Goal: Task Accomplishment & Management: Manage account settings

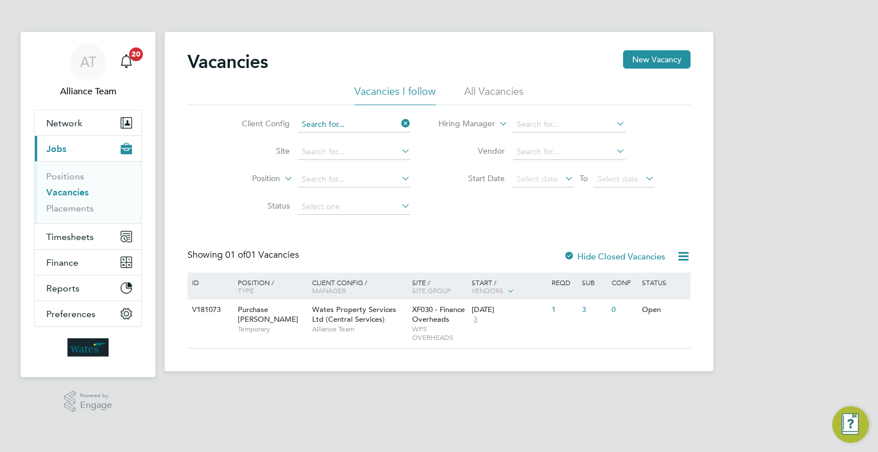
click at [384, 118] on input at bounding box center [354, 125] width 113 height 16
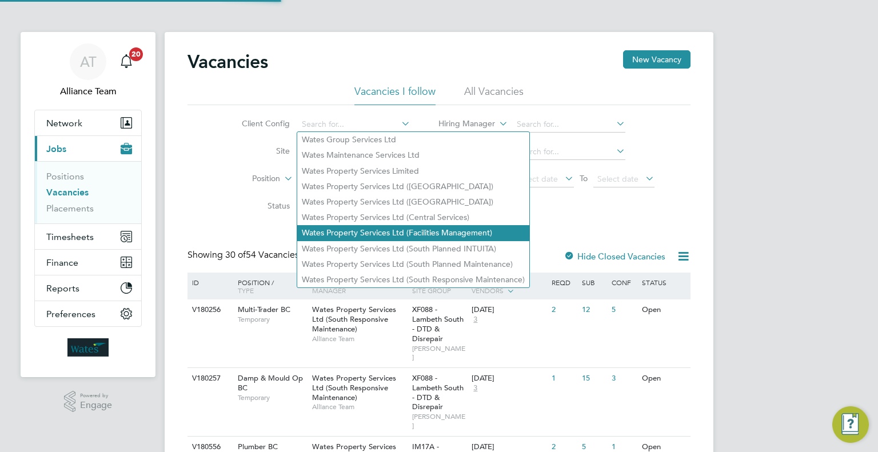
click at [409, 228] on li "Wates Property Services Ltd (Facilities Management)" at bounding box center [413, 232] width 232 height 15
type input "Wates Property Services Ltd (Facilities Management)"
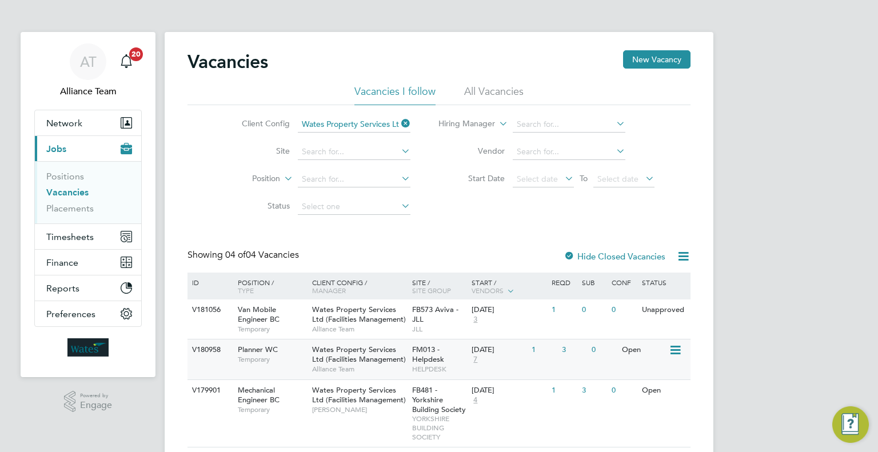
click at [469, 354] on div "29 Sep 2025 7" at bounding box center [499, 355] width 60 height 31
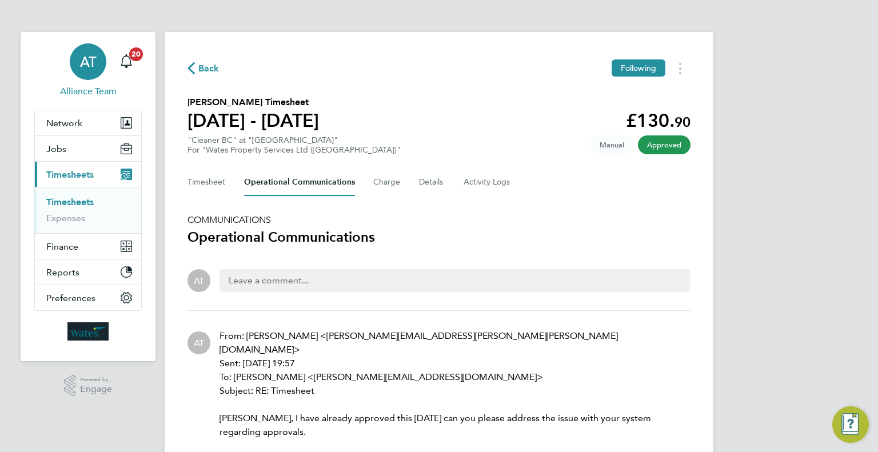
scroll to position [91, 0]
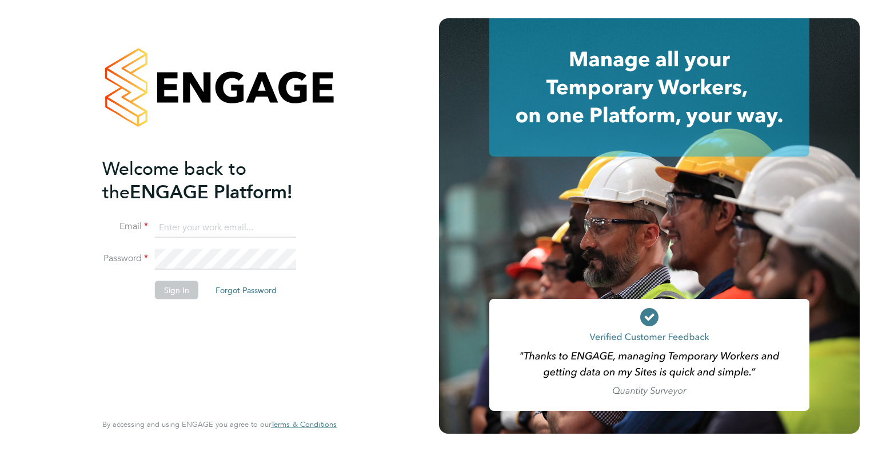
type input "[PERSON_NAME][EMAIL_ADDRESS][DOMAIN_NAME]"
click at [23, 230] on div "Welcome back to the ENGAGE Platform! Email [PERSON_NAME][EMAIL_ADDRESS][DOMAIN_…" at bounding box center [219, 226] width 439 height 452
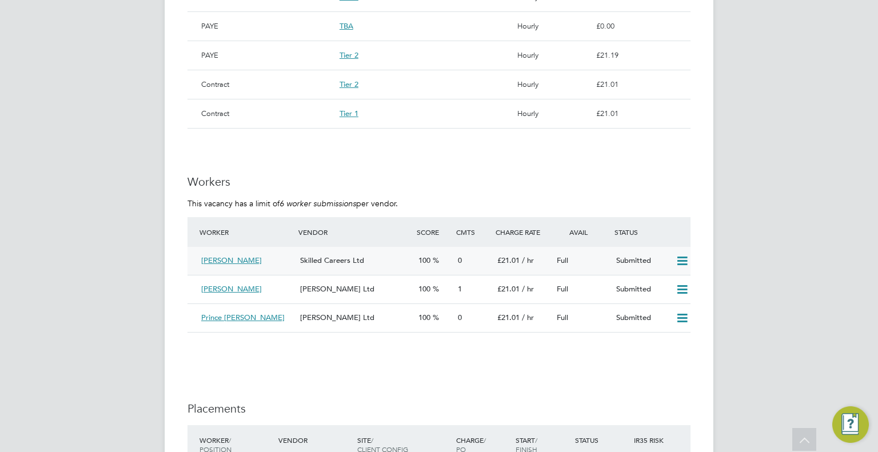
click at [681, 258] on icon at bounding box center [682, 261] width 14 height 9
click at [656, 283] on li "Offer" at bounding box center [668, 285] width 40 height 16
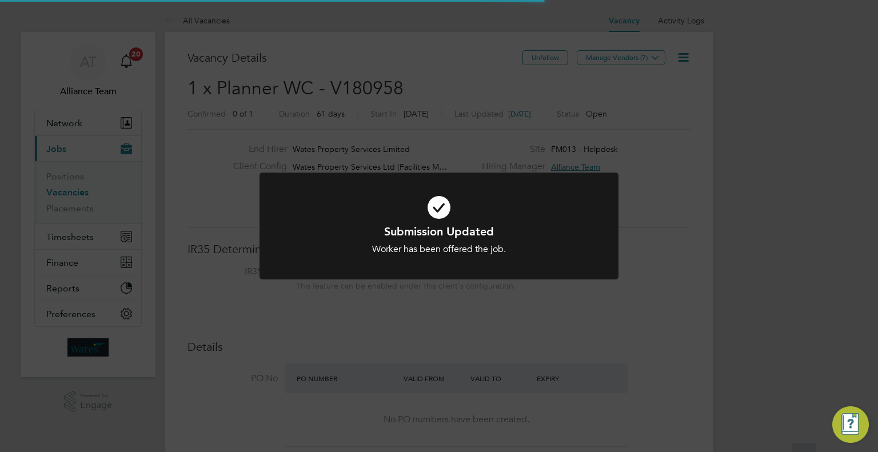
click at [730, 285] on div "Submission Updated Worker has been offered the job. Cancel Okay" at bounding box center [439, 226] width 878 height 452
